Goal: Transaction & Acquisition: Download file/media

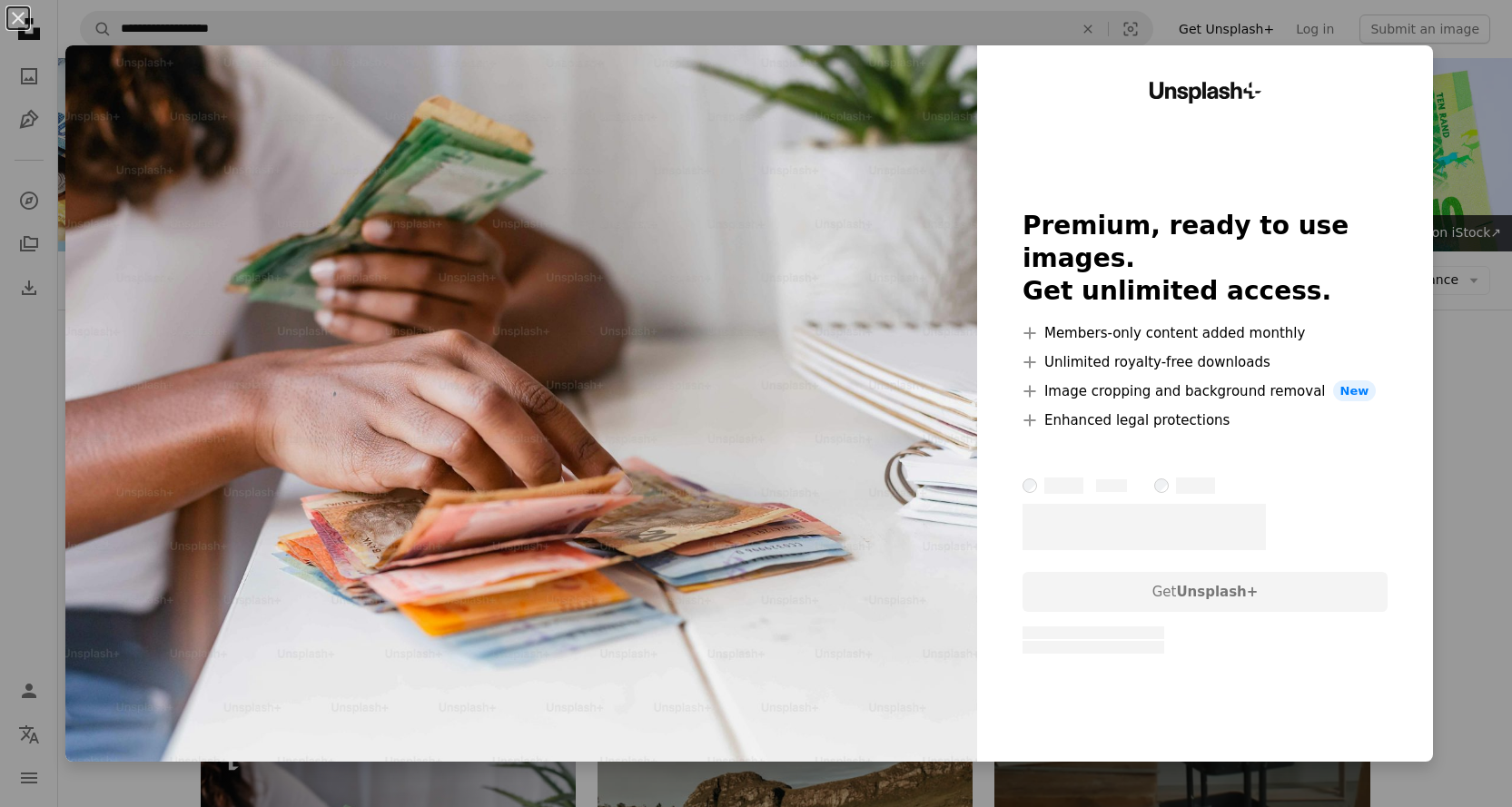
scroll to position [454, 0]
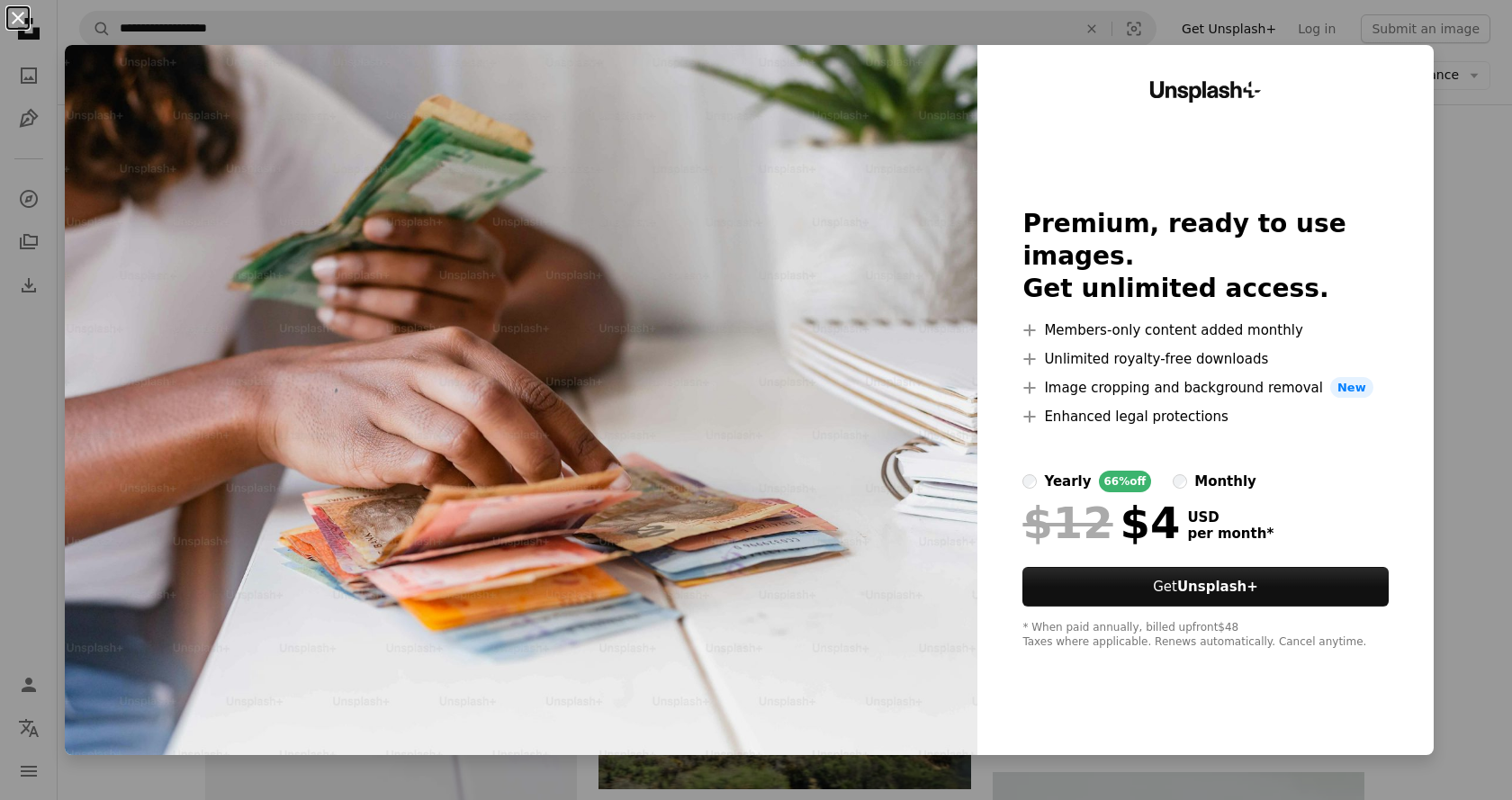
click at [15, 18] on button "An X shape" at bounding box center [18, 18] width 22 height 22
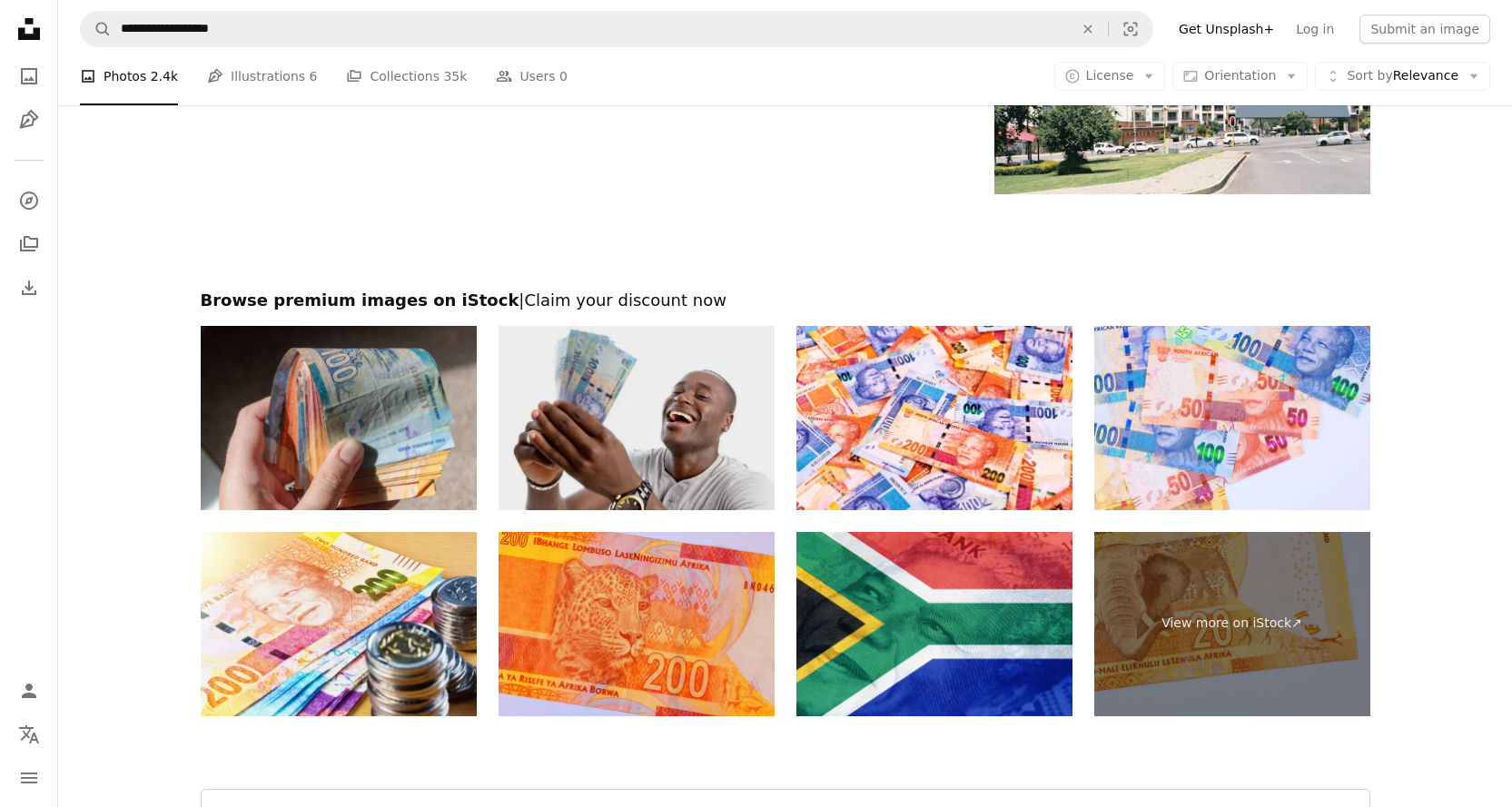
scroll to position [3028, 0]
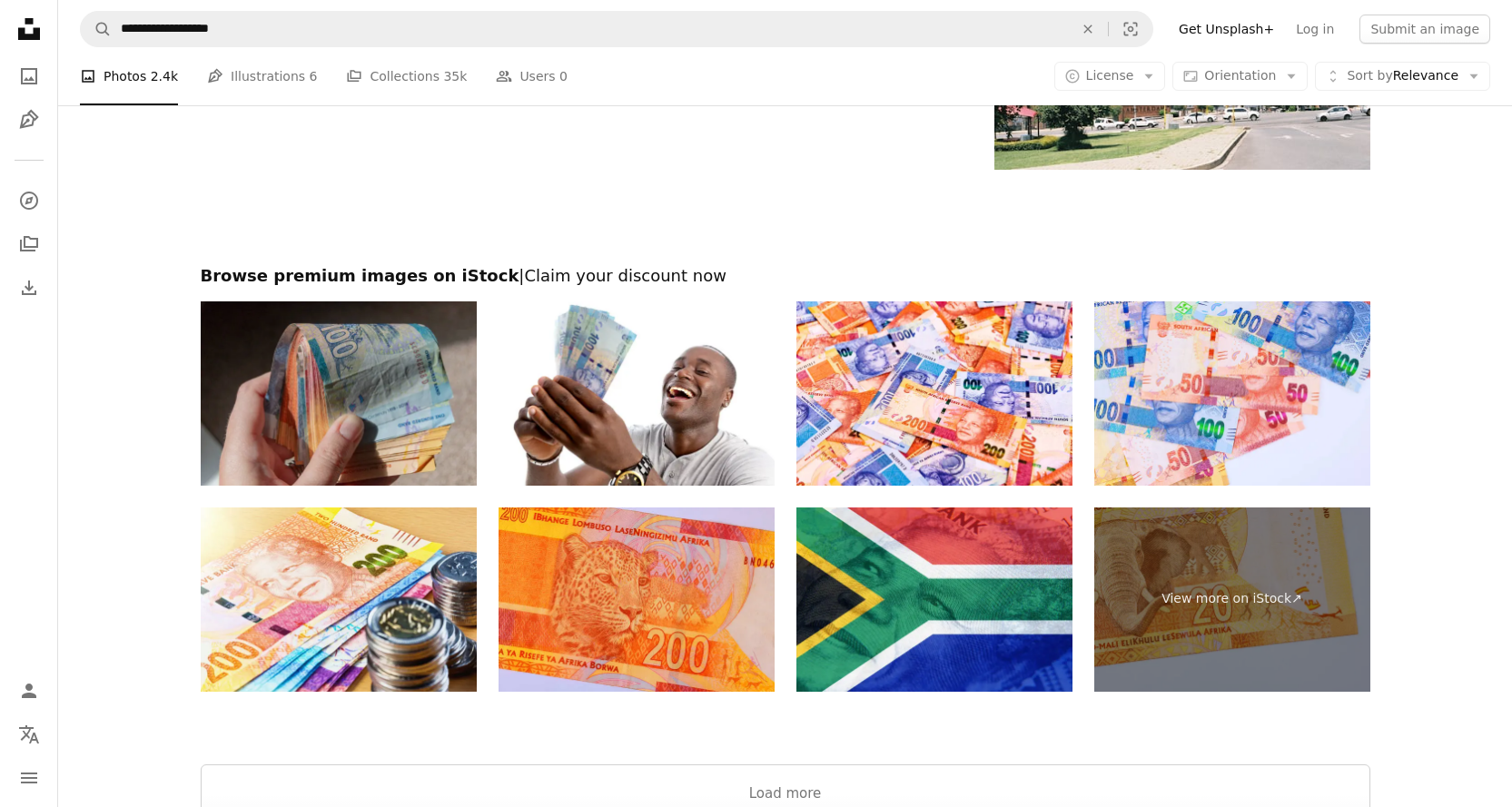
click at [362, 437] on img at bounding box center [338, 394] width 276 height 185
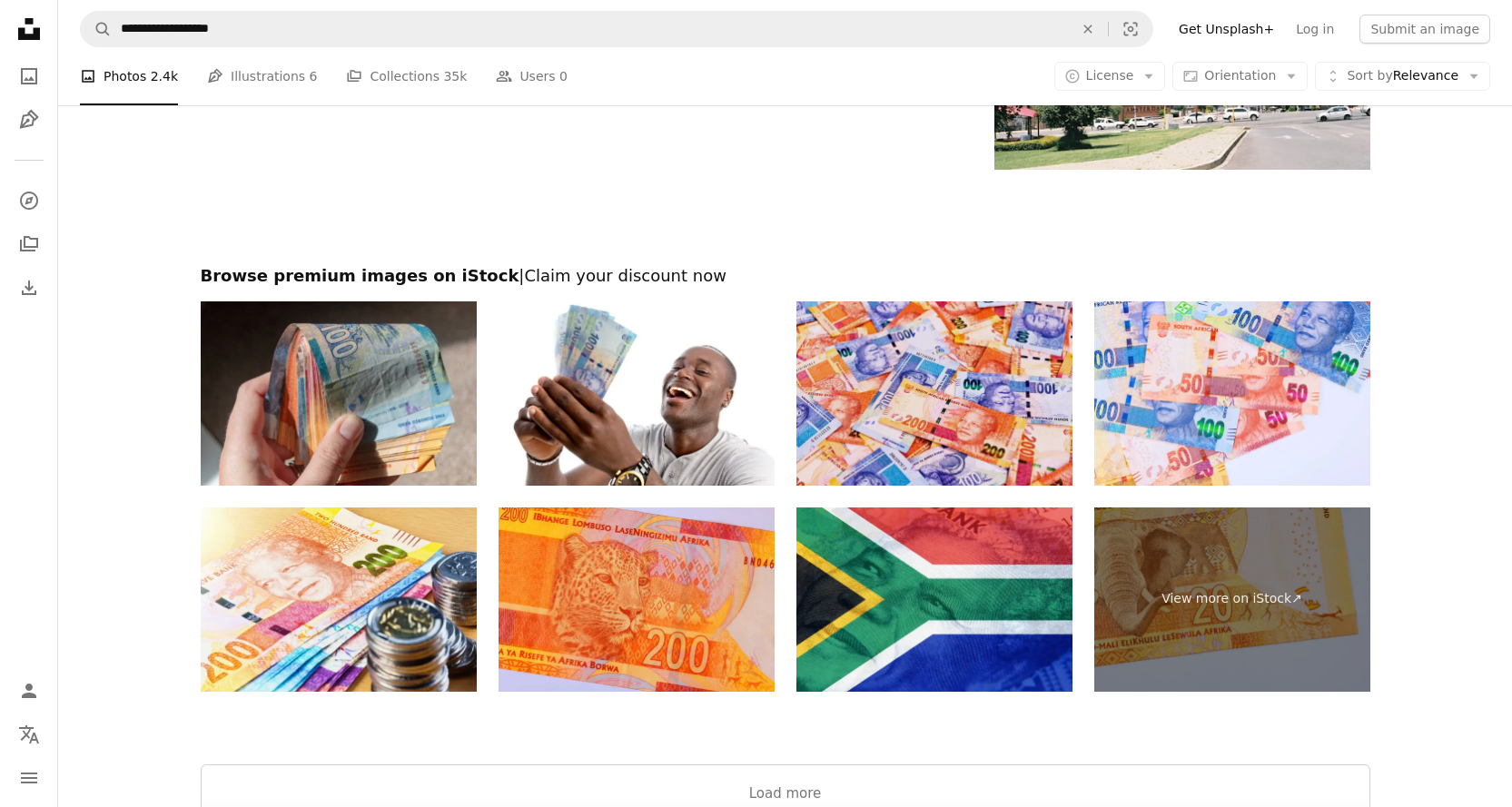
click at [962, 437] on img at bounding box center [934, 394] width 276 height 185
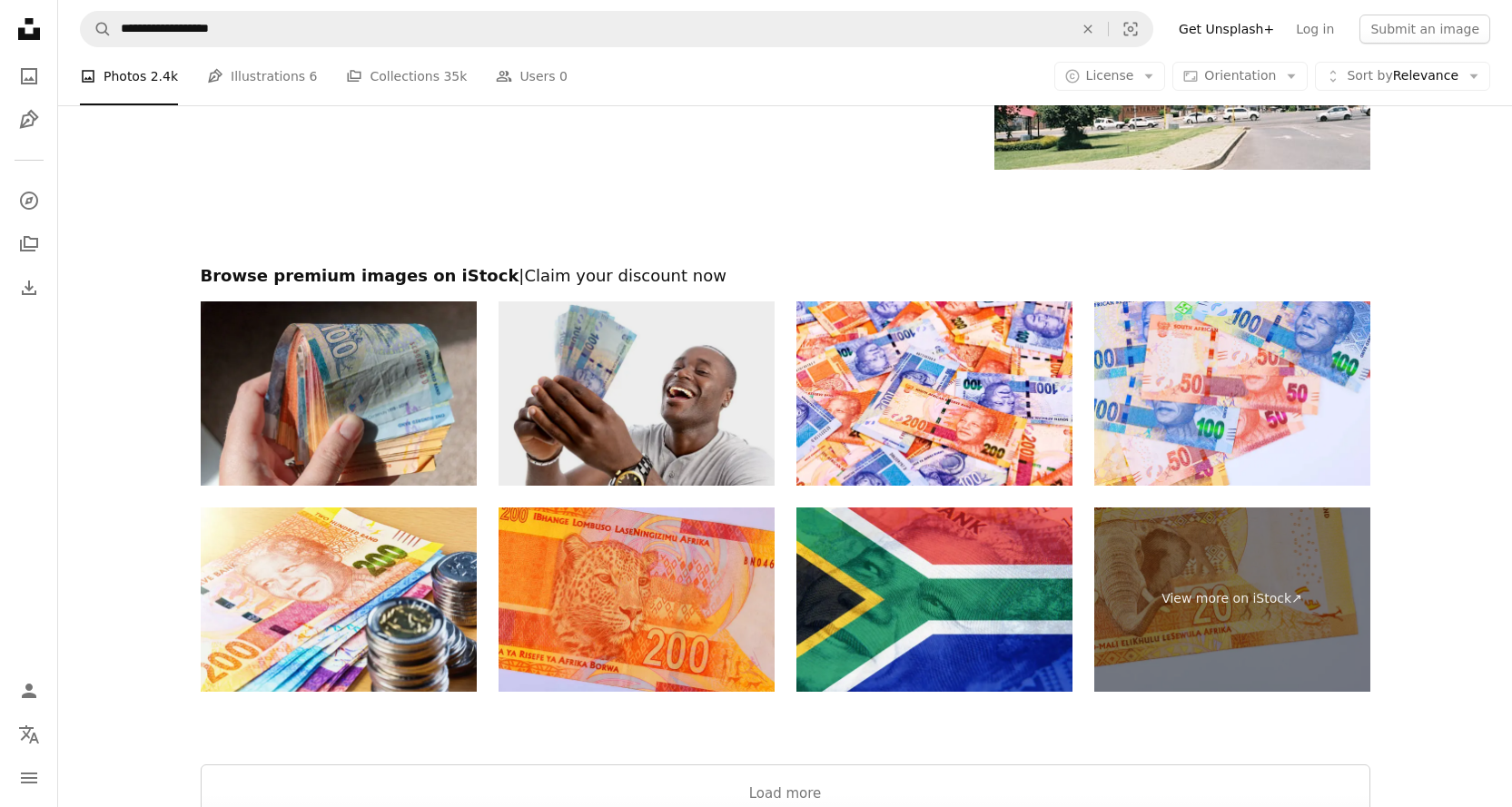
click at [691, 429] on img at bounding box center [636, 394] width 276 height 185
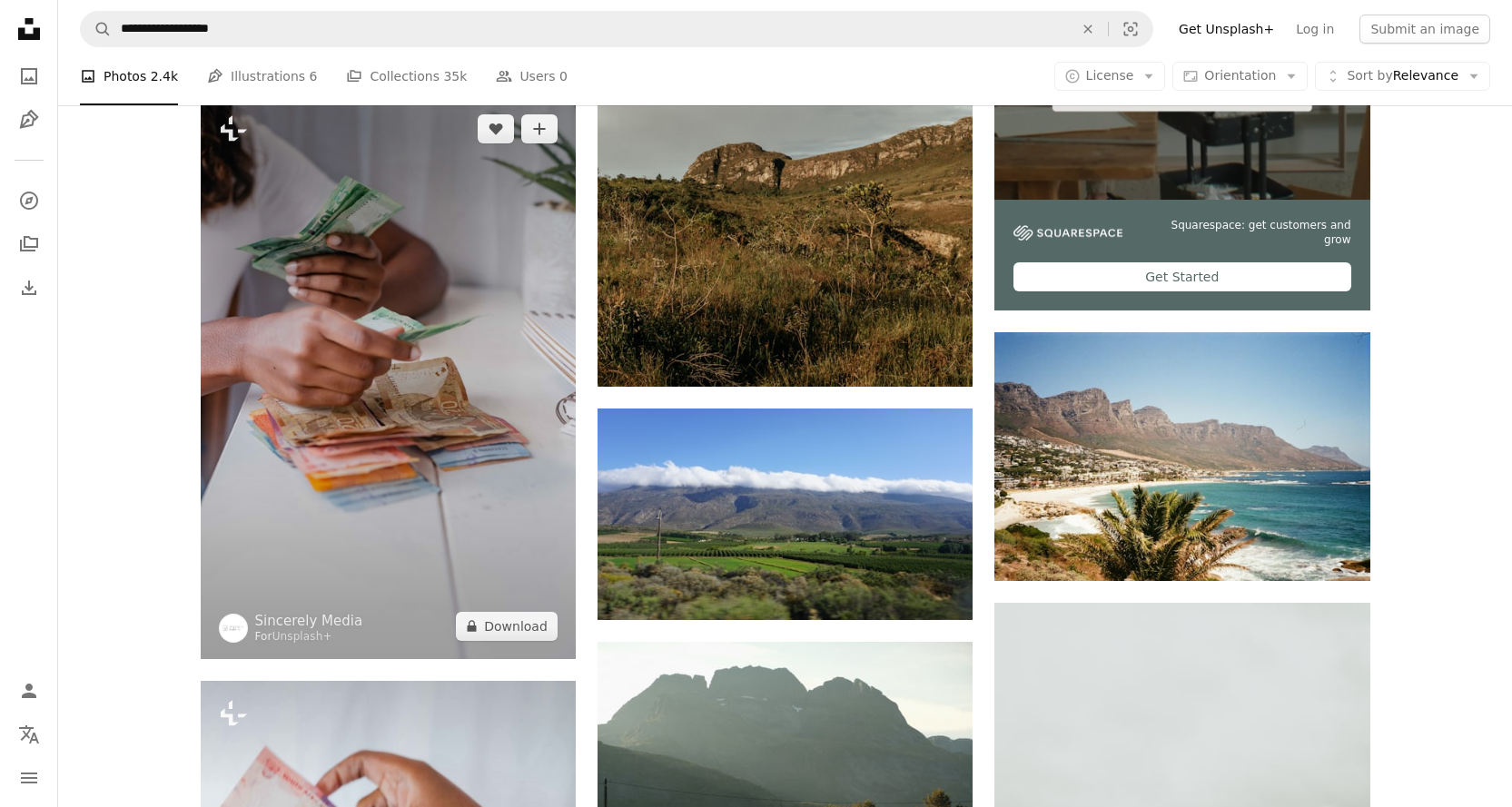
scroll to position [757, 0]
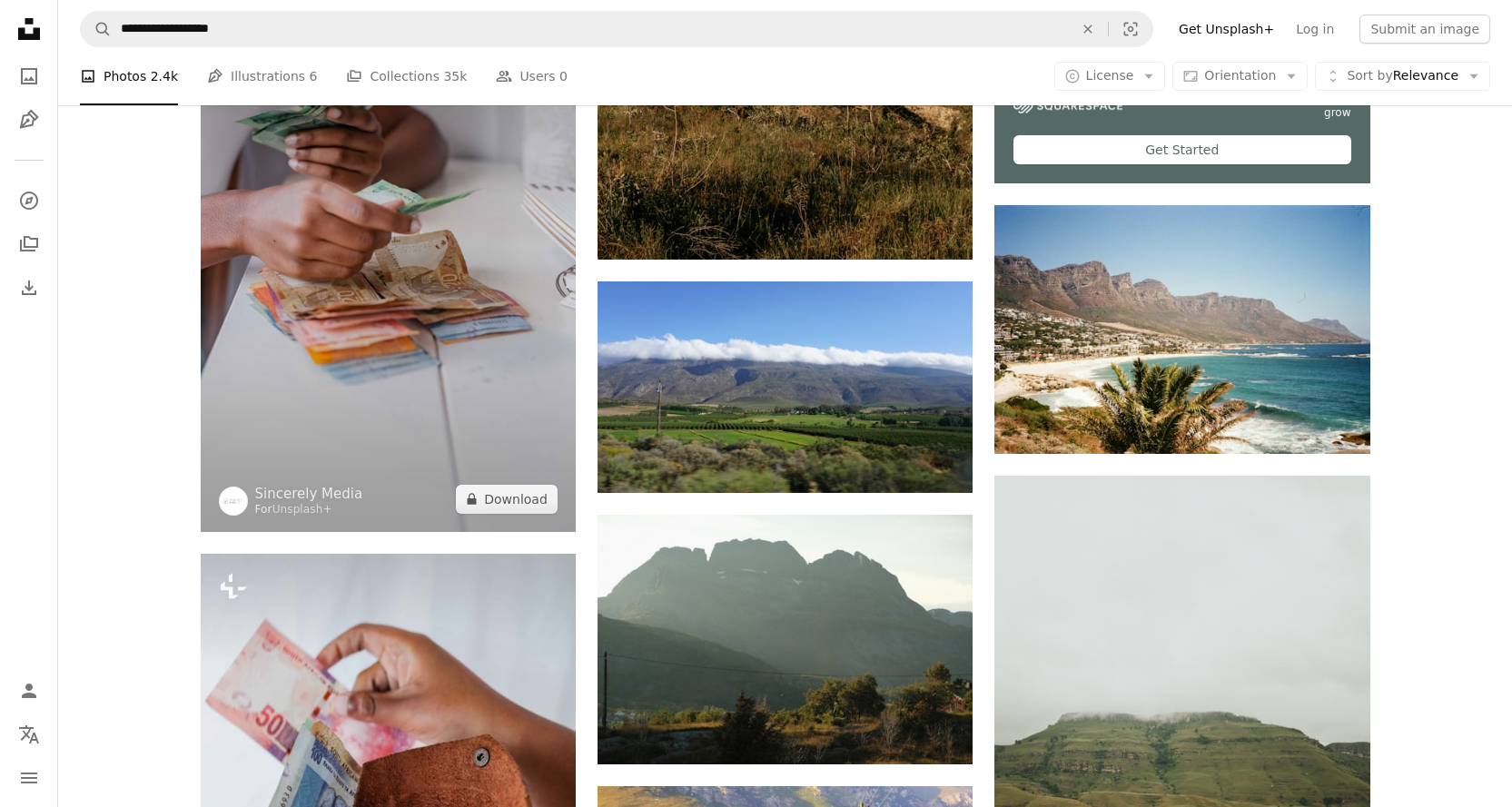
click at [429, 335] on img at bounding box center [388, 251] width 375 height 563
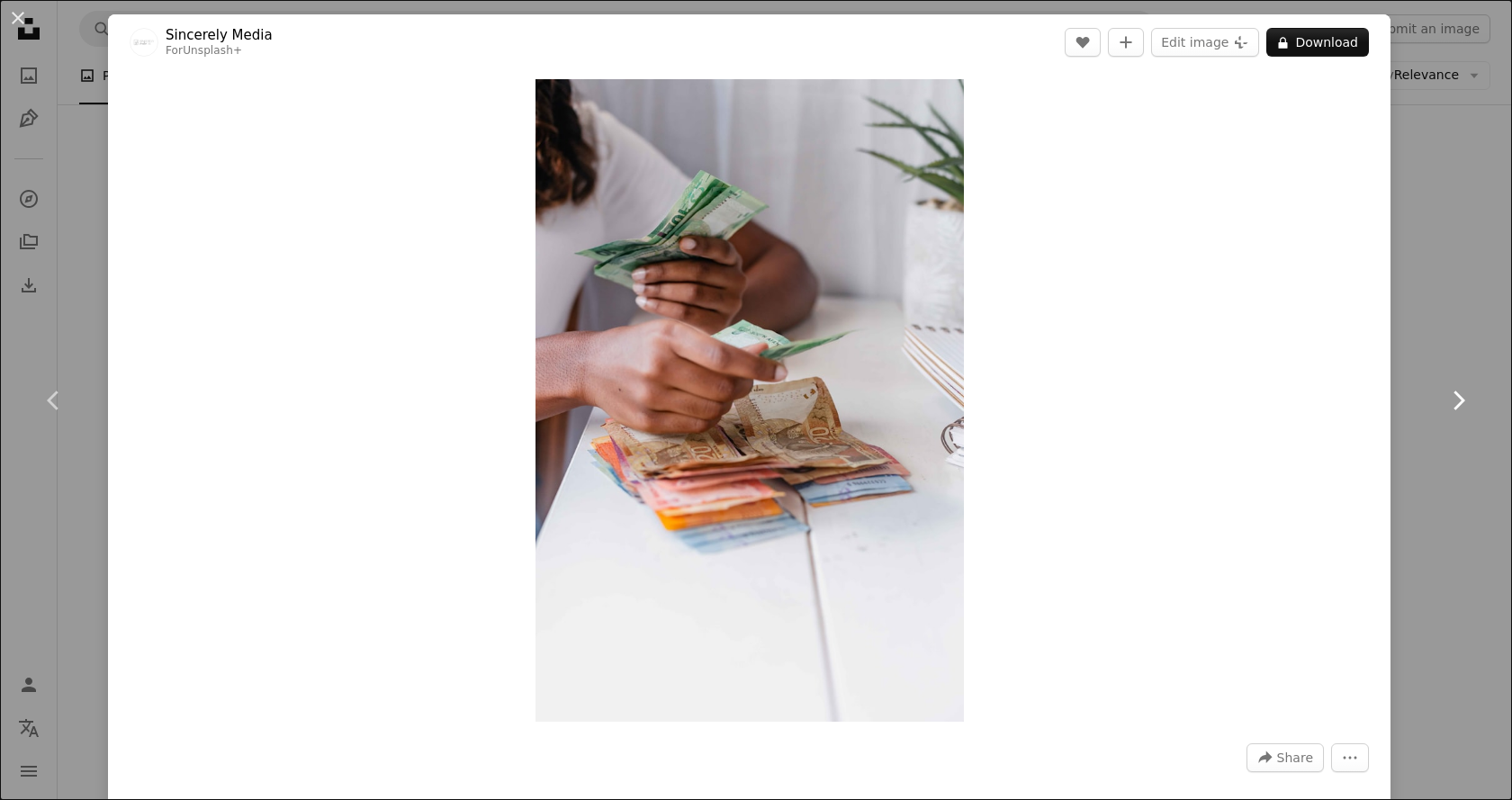
click at [1425, 347] on link "Chevron right" at bounding box center [1457, 401] width 108 height 173
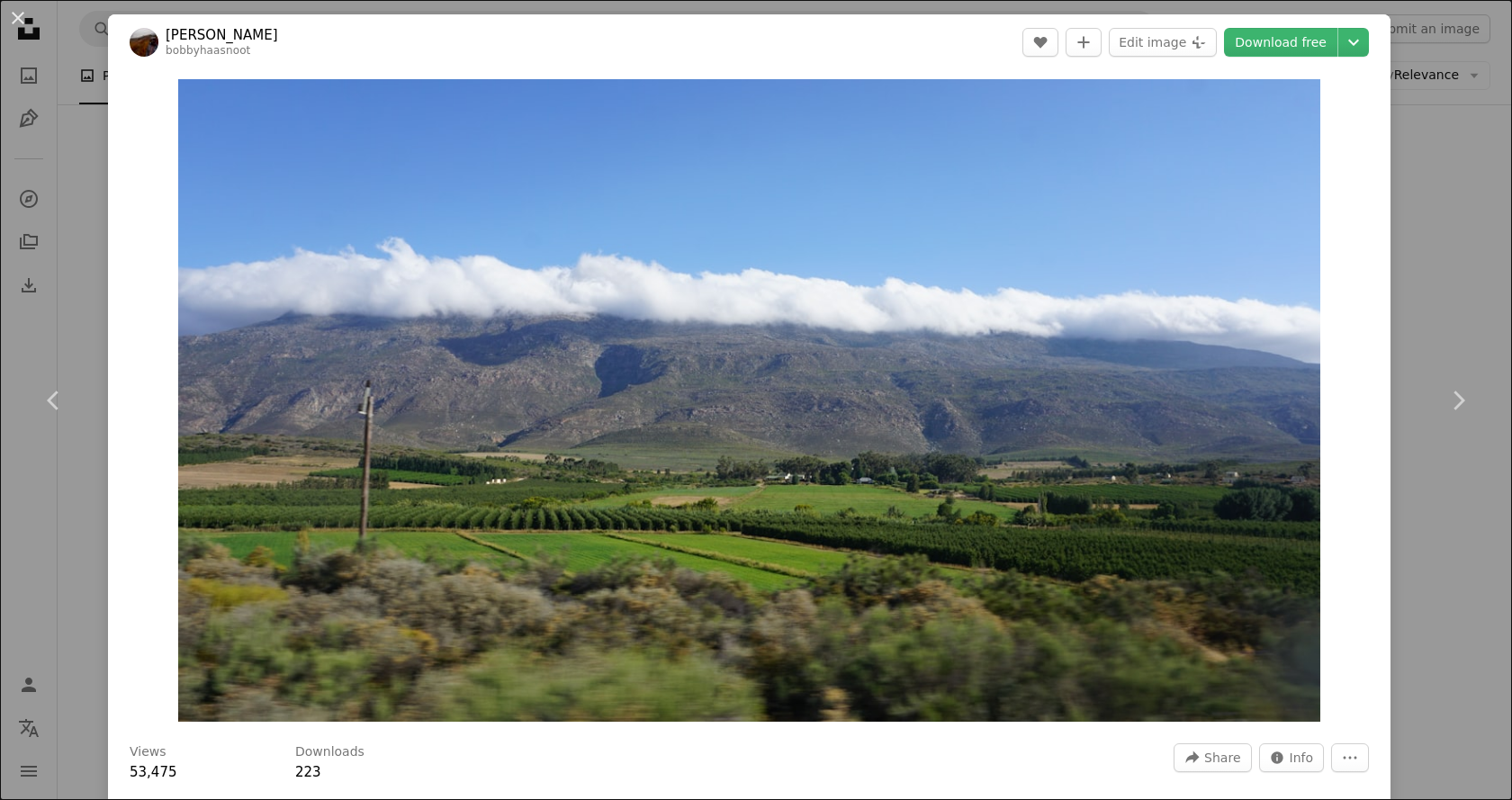
drag, startPoint x: 44, startPoint y: 87, endPoint x: 71, endPoint y: 125, distance: 46.6
click at [44, 88] on div "An X shape Chevron left Chevron right [PERSON_NAME] bobbyhaasnoot A heart A plu…" at bounding box center [756, 400] width 1512 height 800
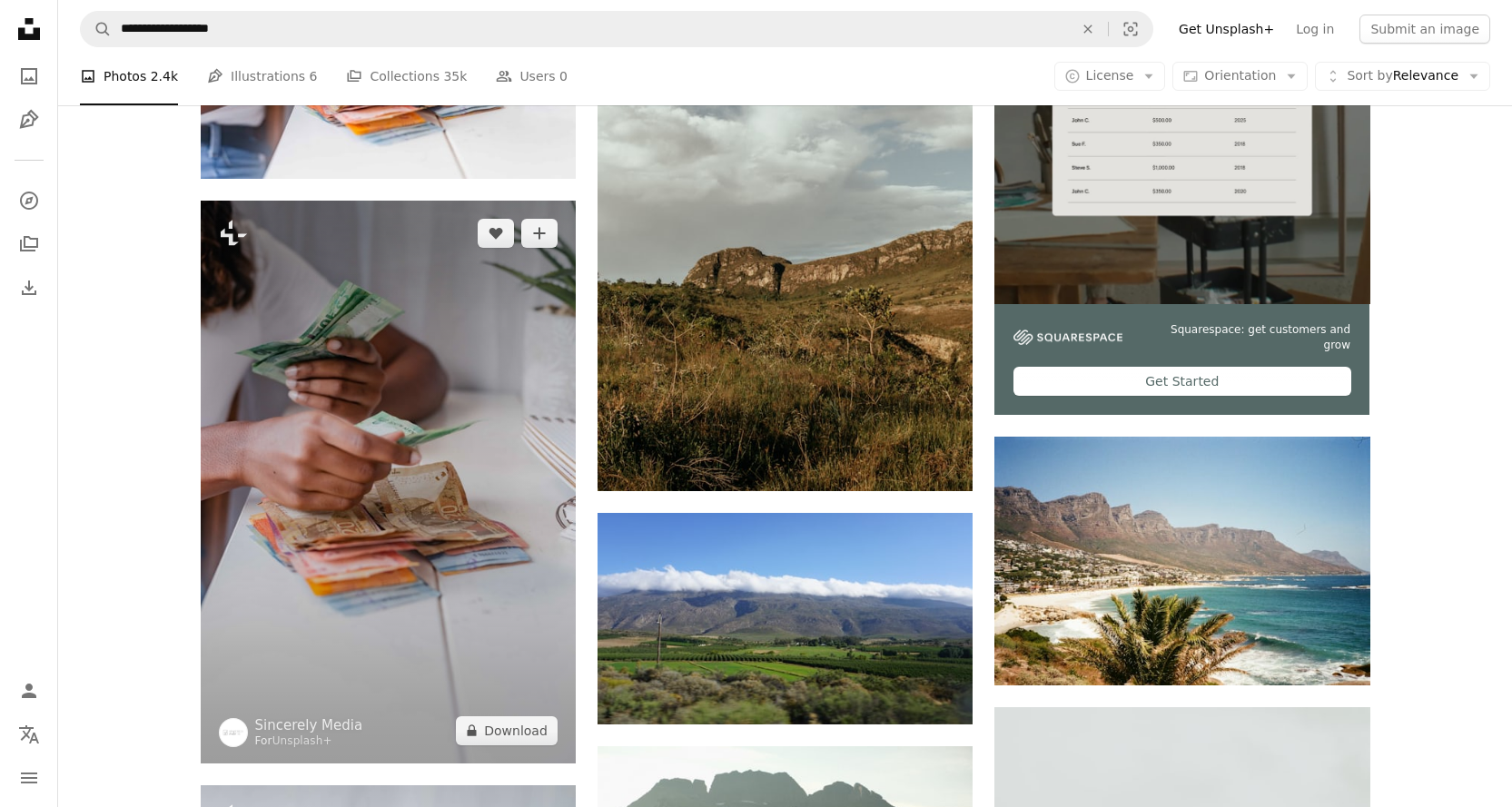
scroll to position [303, 0]
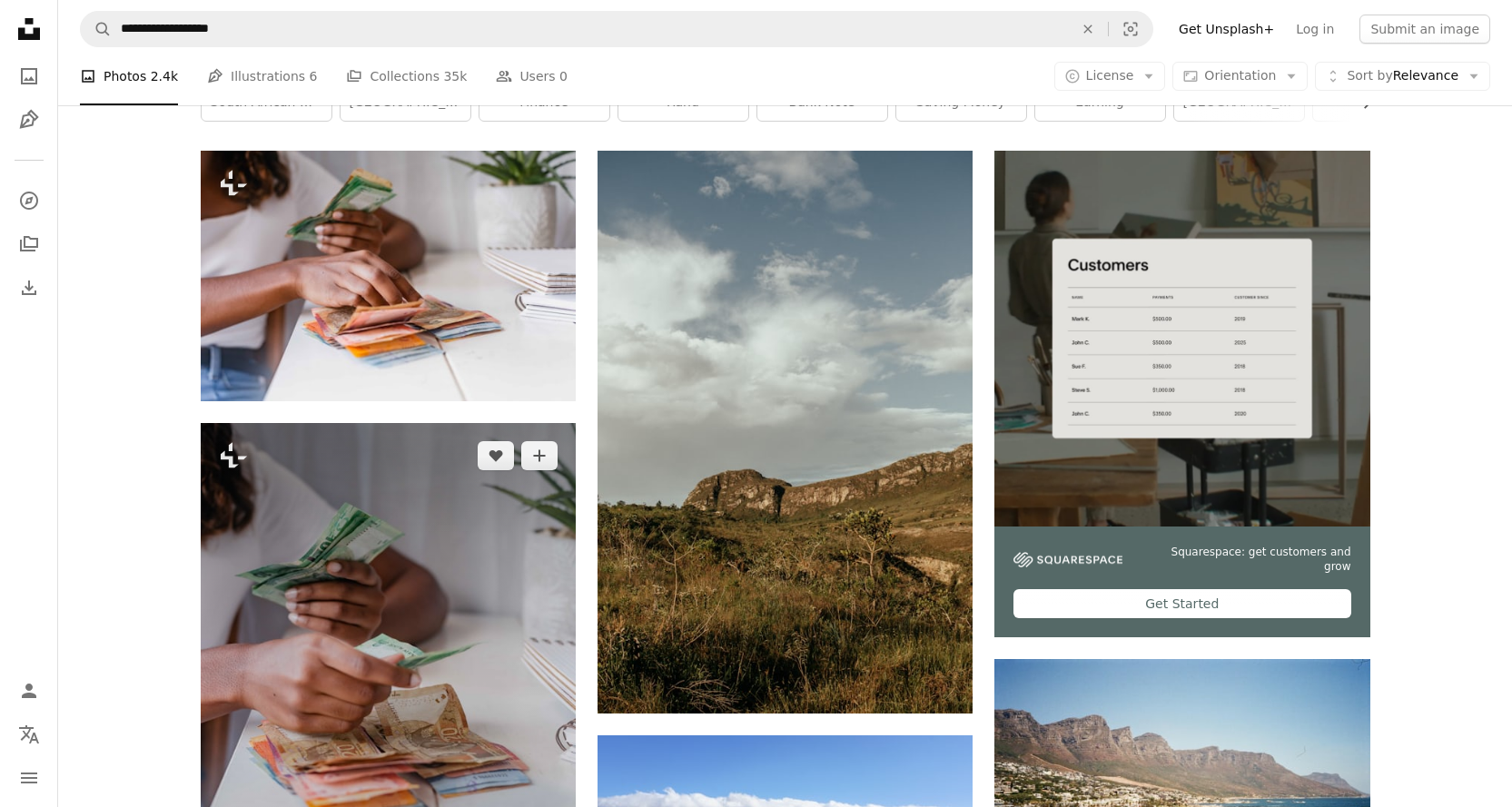
click at [416, 551] on img at bounding box center [388, 704] width 375 height 563
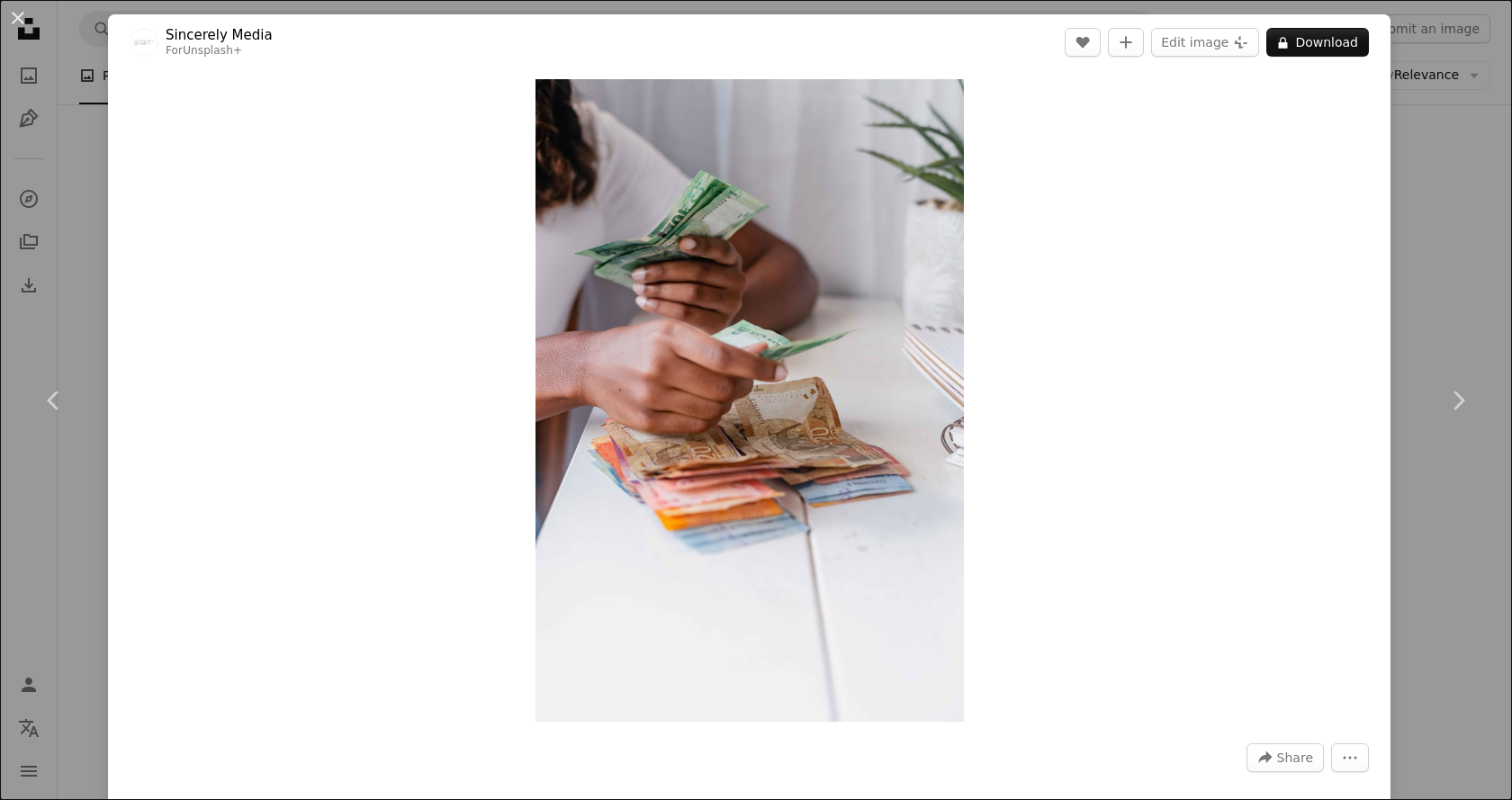
click at [88, 244] on div "An X shape Chevron left Chevron right Sincerely Media For Unsplash+ A heart A p…" at bounding box center [756, 400] width 1512 height 800
